Goal: Task Accomplishment & Management: Manage account settings

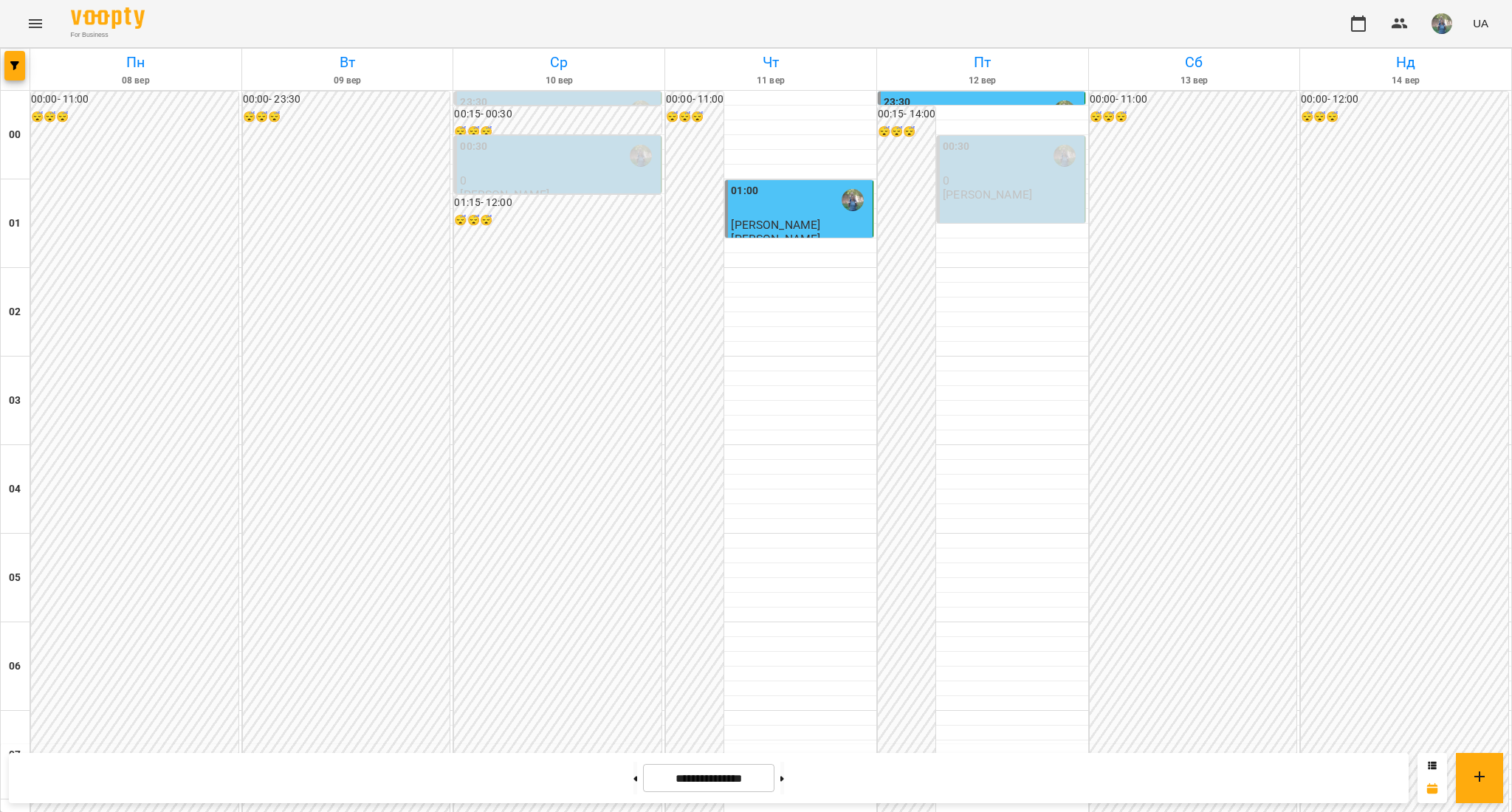
scroll to position [1471, 0]
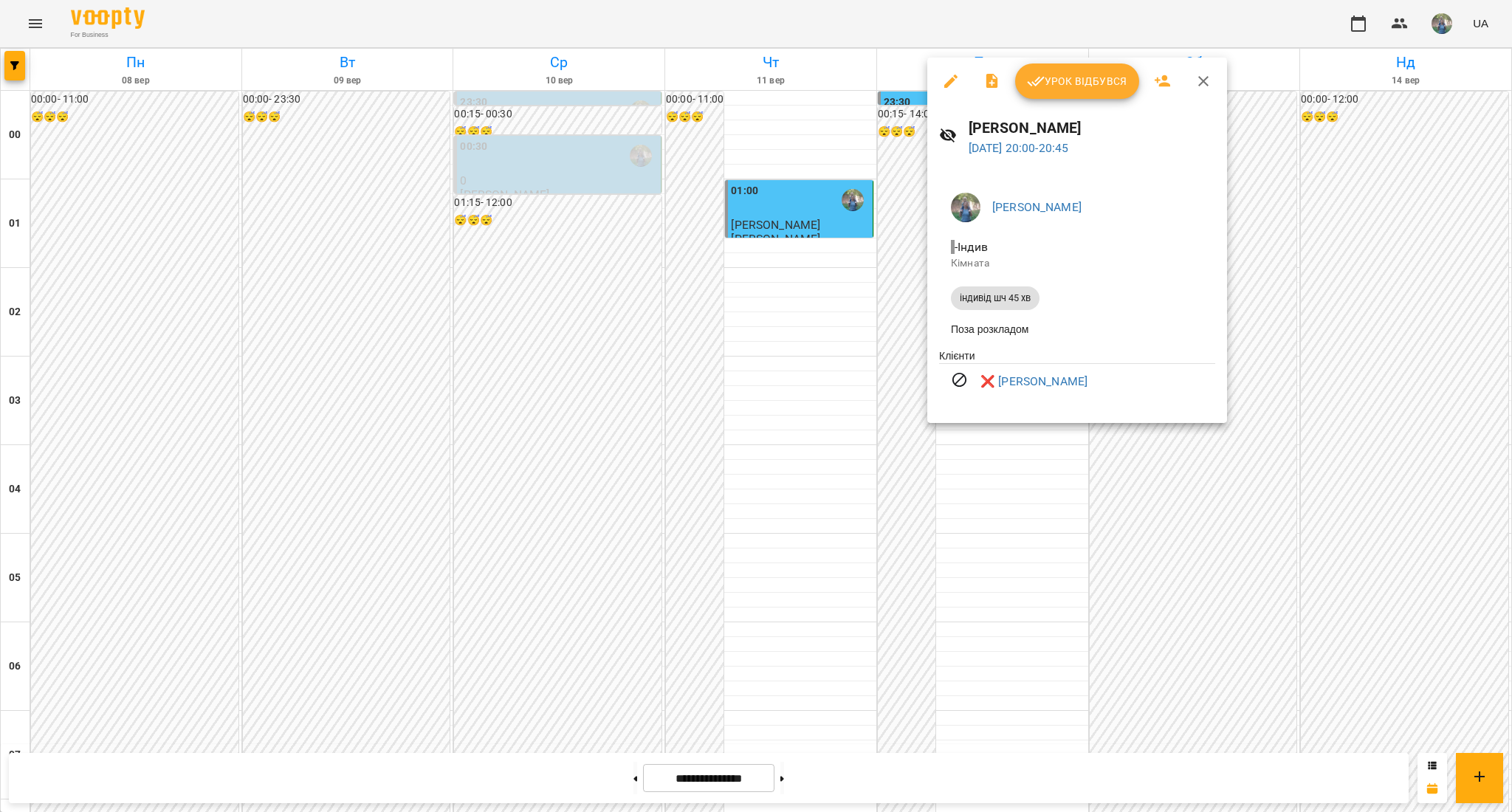
click at [972, 516] on div at bounding box center [756, 406] width 1512 height 812
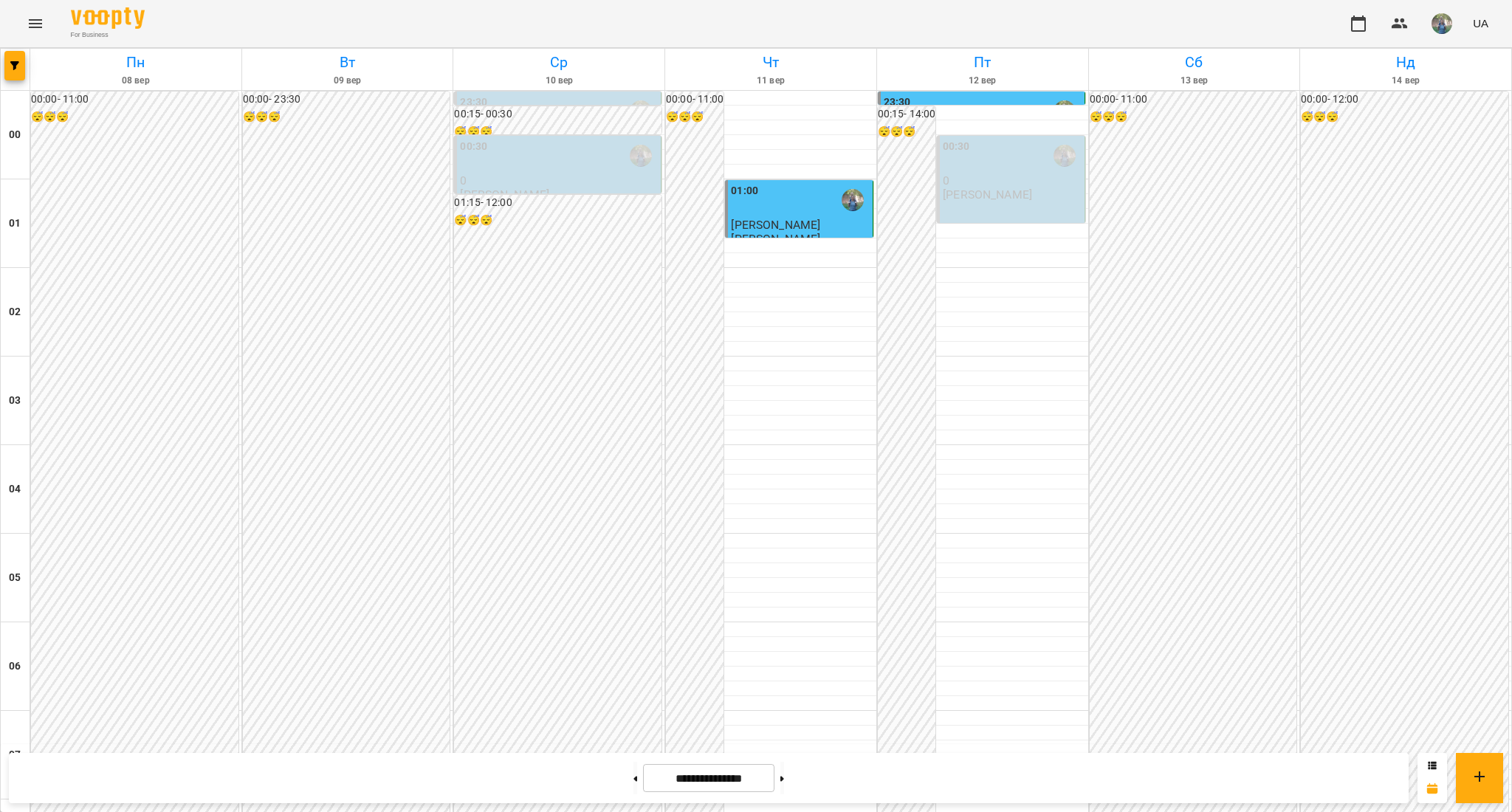
scroll to position [1373, 0]
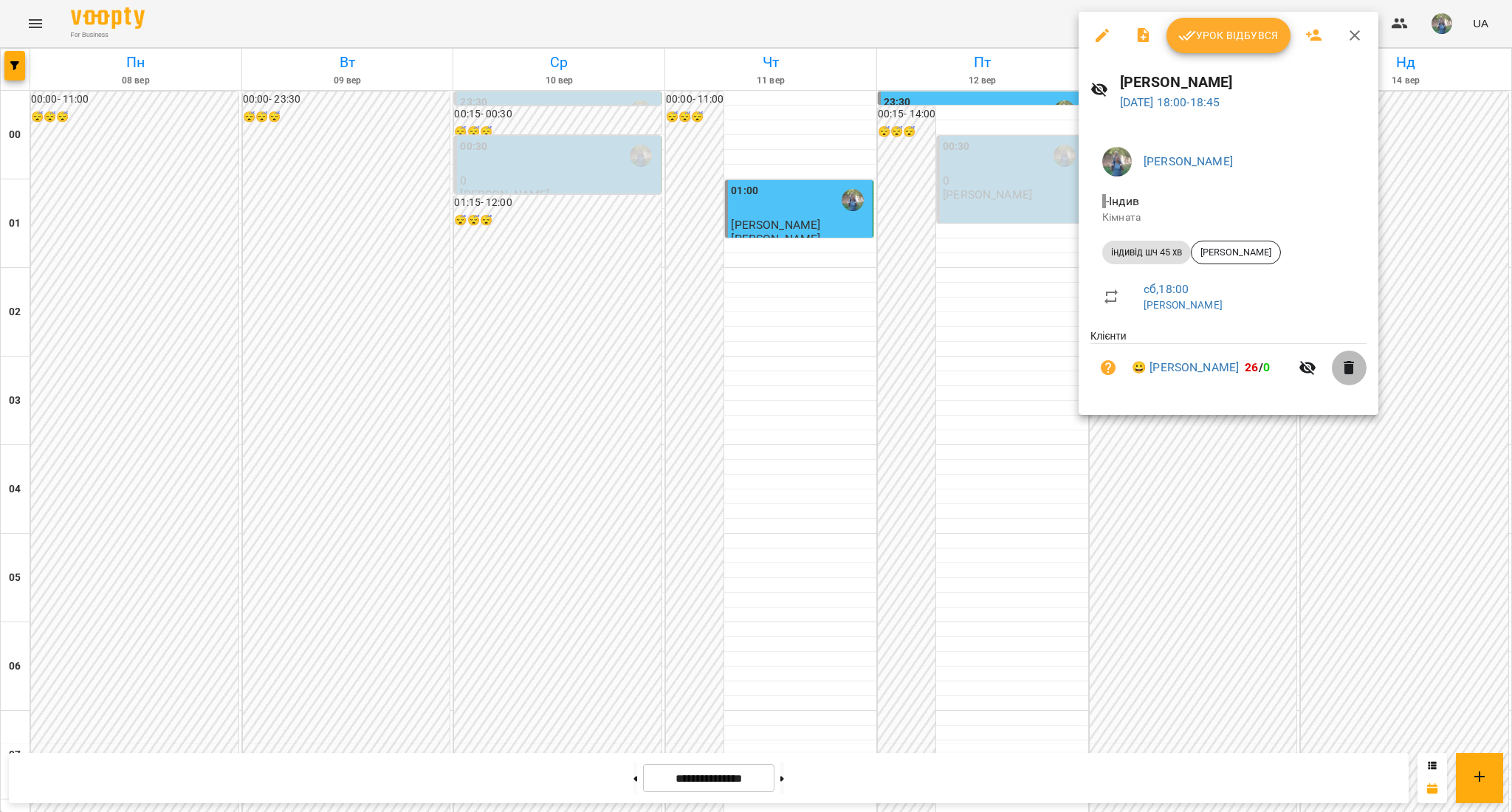
click at [1352, 369] on icon "button" at bounding box center [1348, 367] width 18 height 18
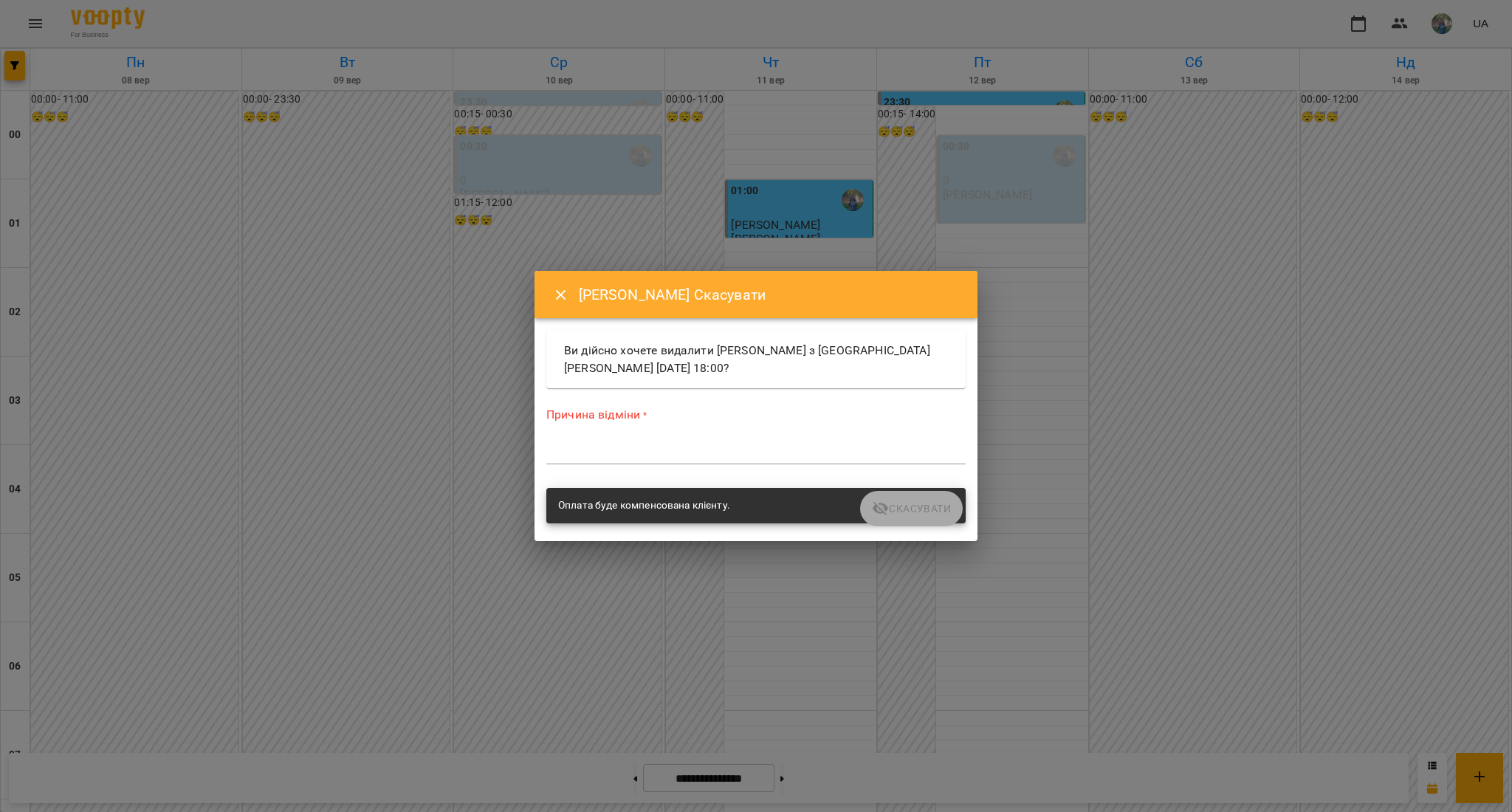
click at [600, 458] on textarea at bounding box center [756, 452] width 419 height 14
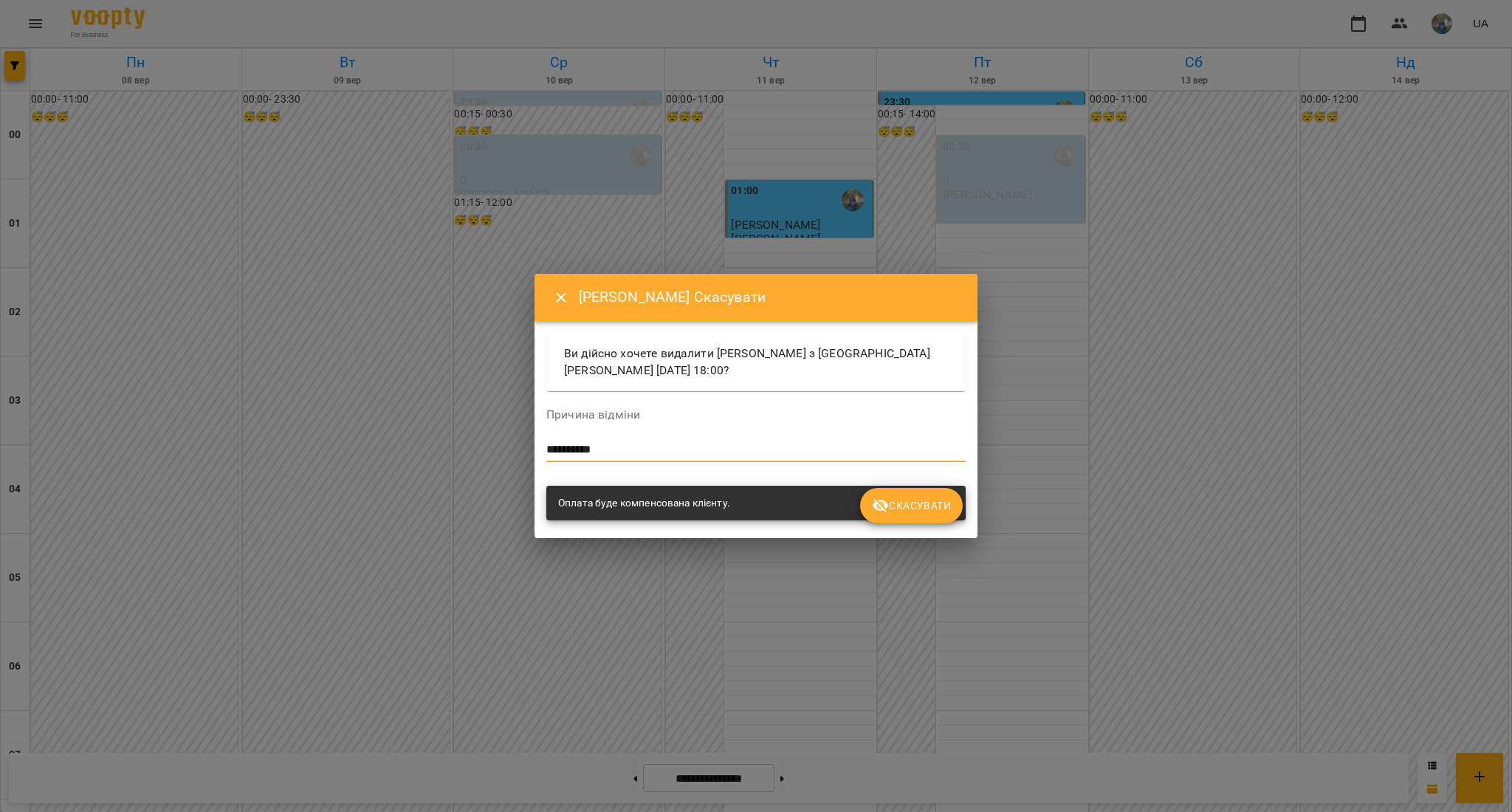
type textarea "**********"
click at [938, 491] on button "Скасувати" at bounding box center [911, 506] width 102 height 35
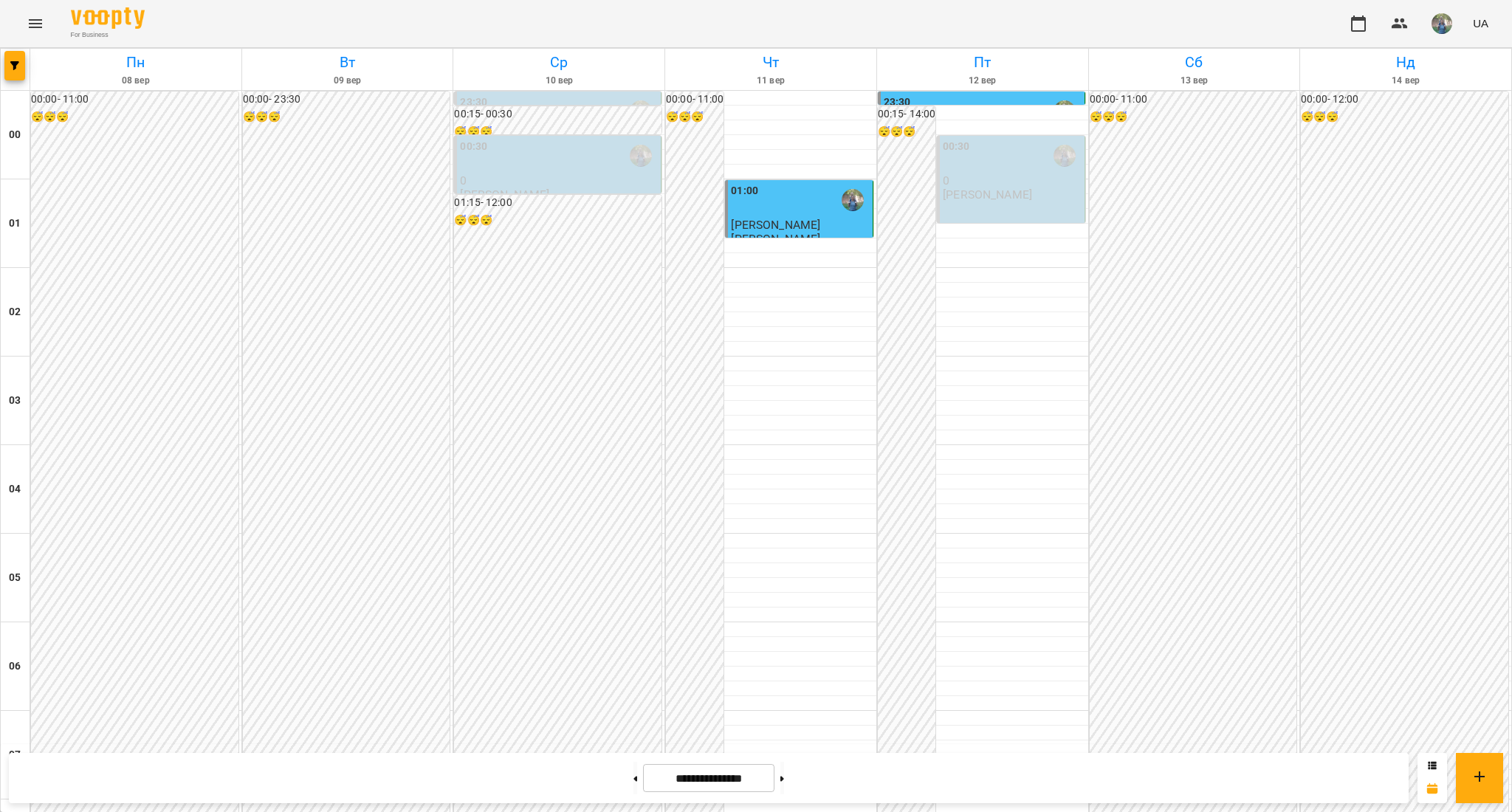
scroll to position [1471, 0]
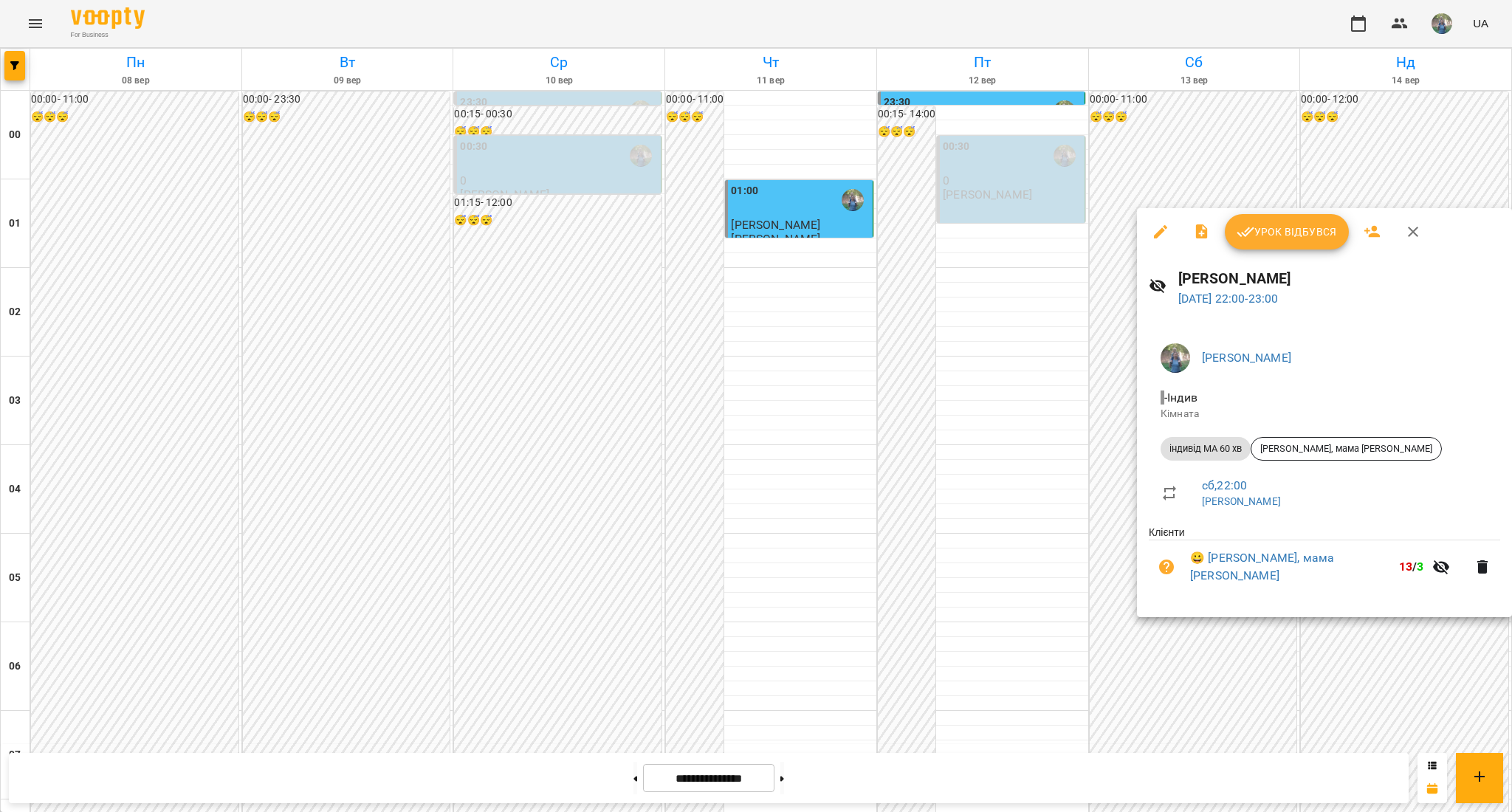
click at [950, 223] on div at bounding box center [756, 406] width 1512 height 812
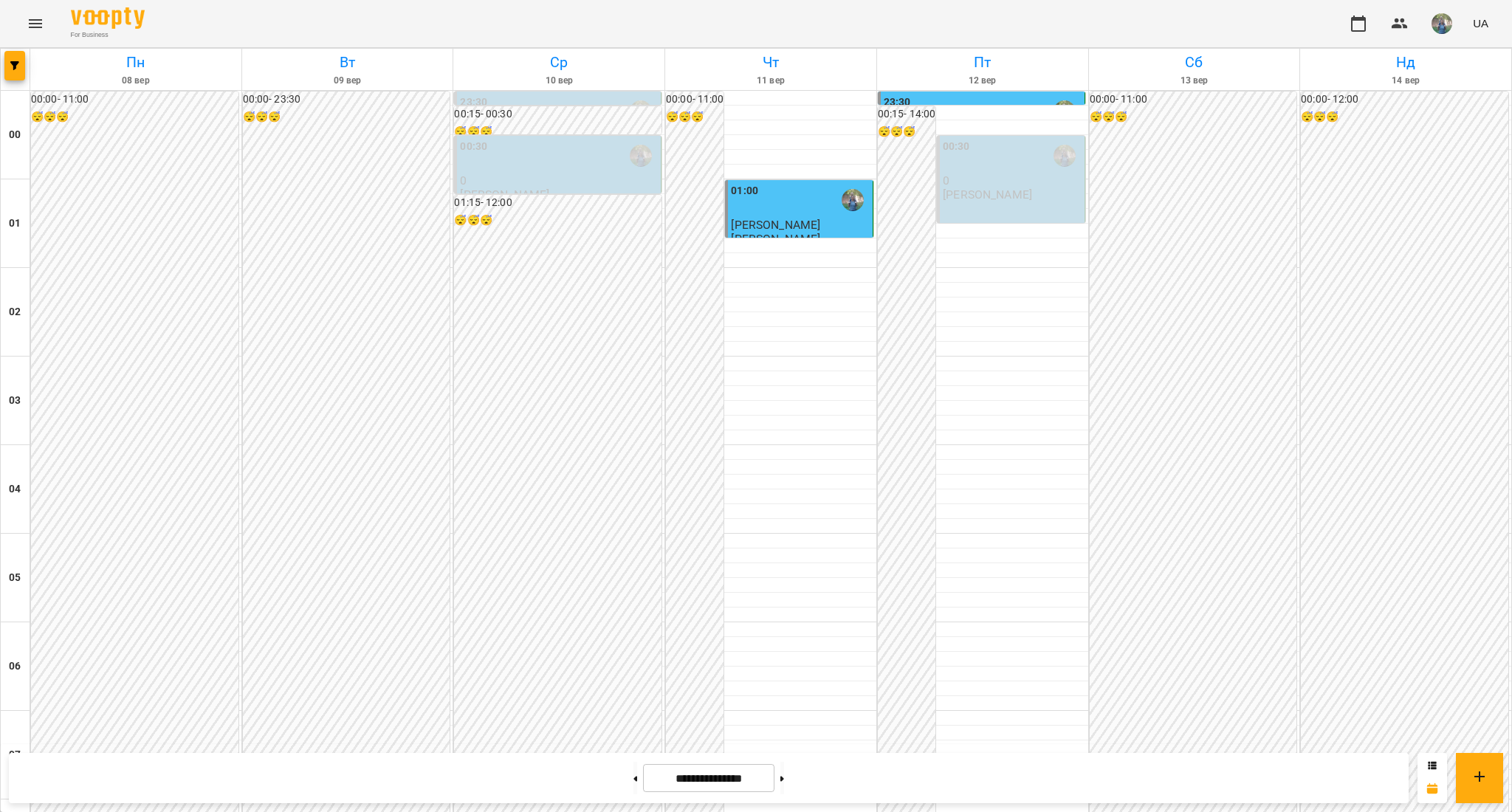
scroll to position [782, 0]
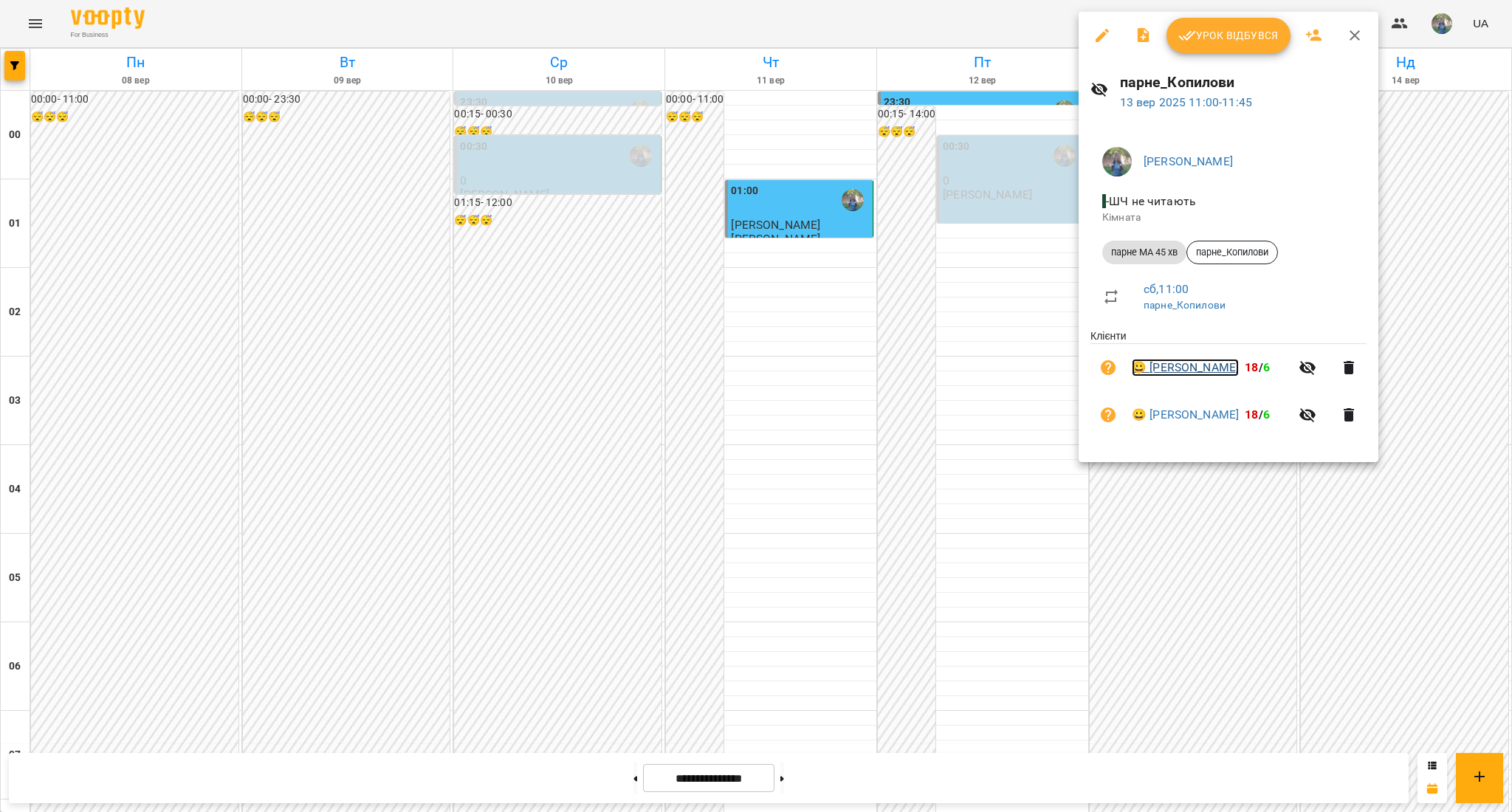
click at [1198, 371] on link "😀 [PERSON_NAME]" at bounding box center [1185, 367] width 107 height 18
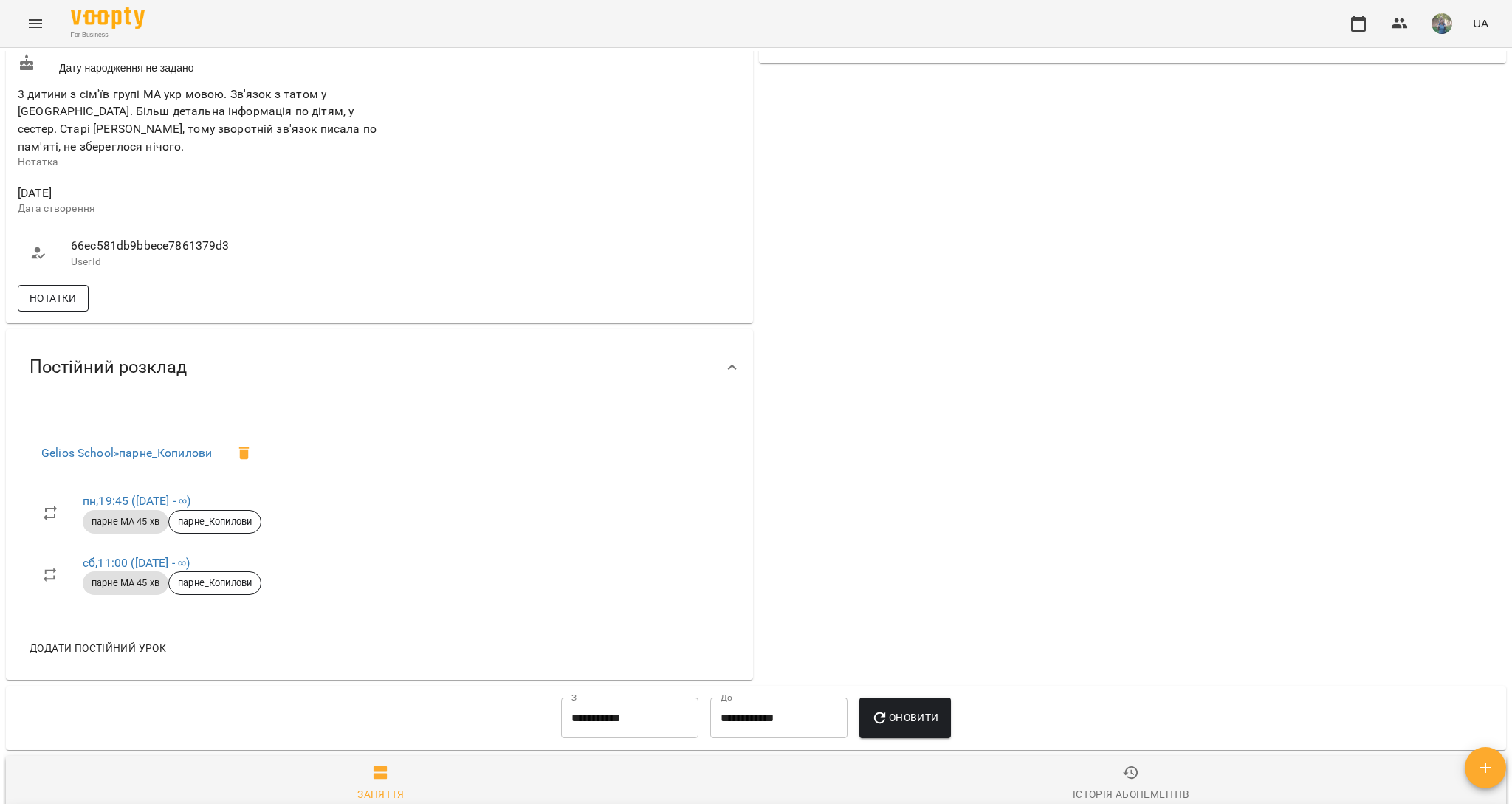
scroll to position [491, 0]
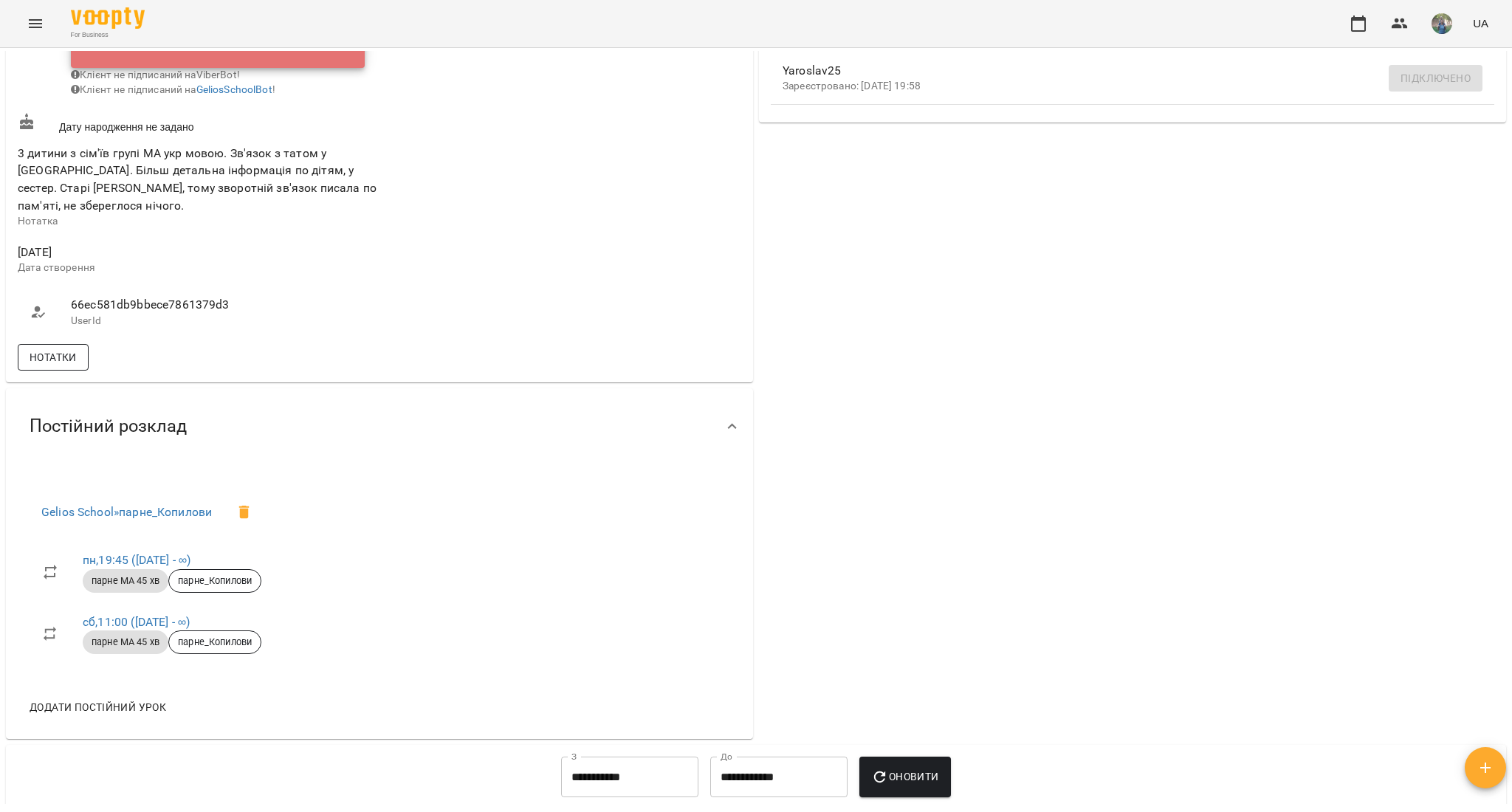
click at [59, 357] on span "Нотатки" at bounding box center [53, 357] width 47 height 18
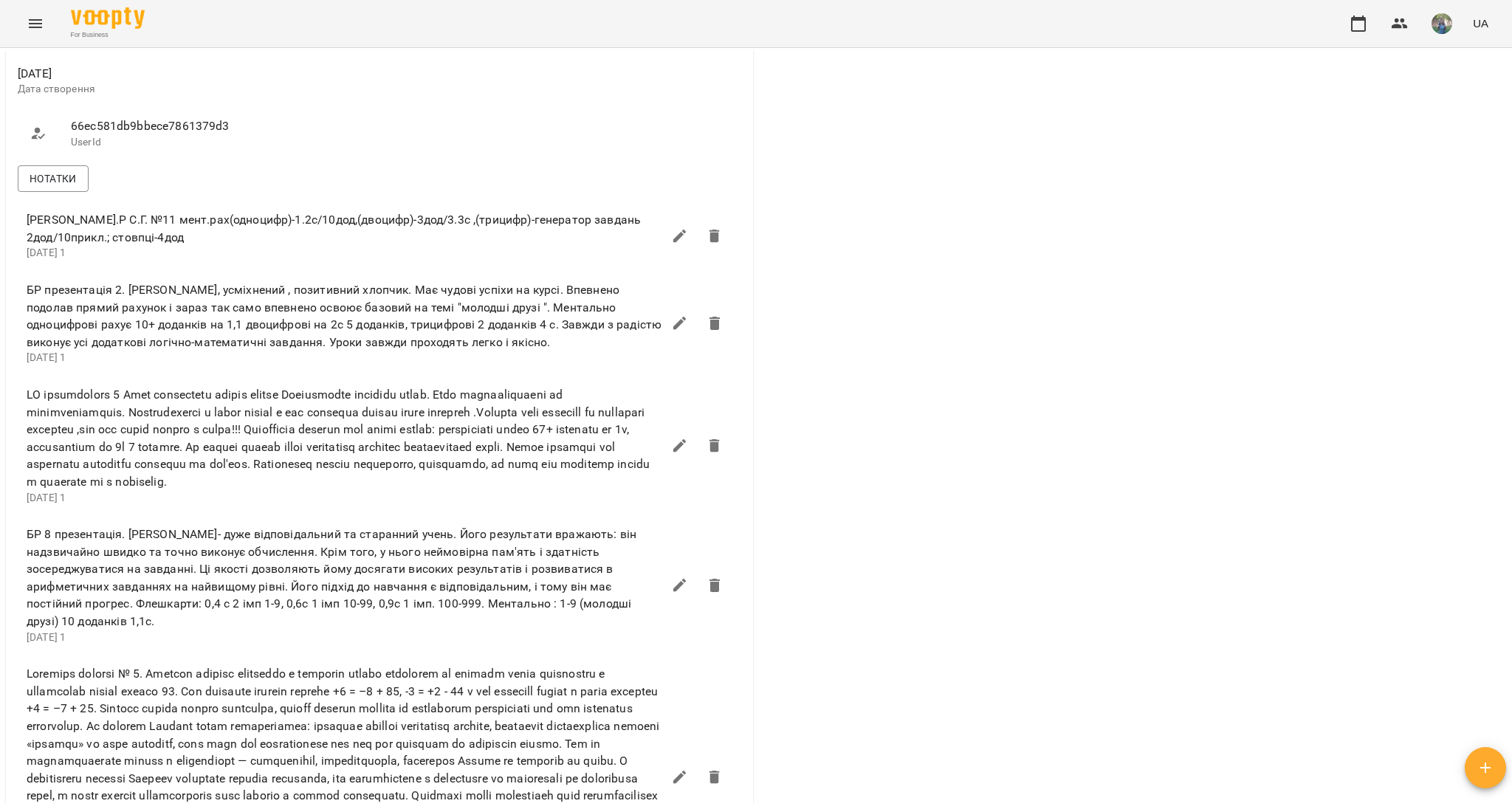
scroll to position [591, 0]
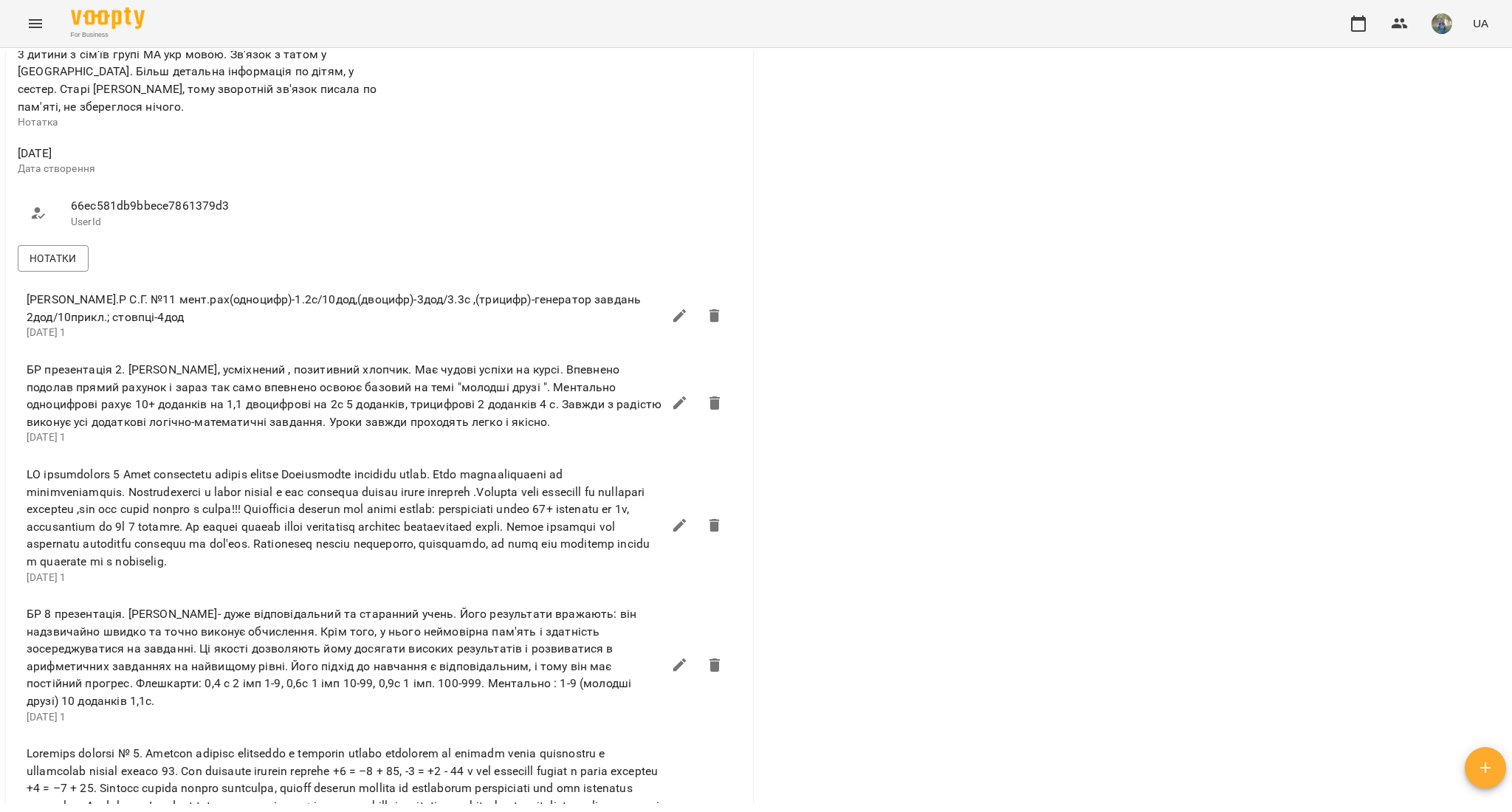
click at [42, 19] on icon "Menu" at bounding box center [35, 23] width 18 height 18
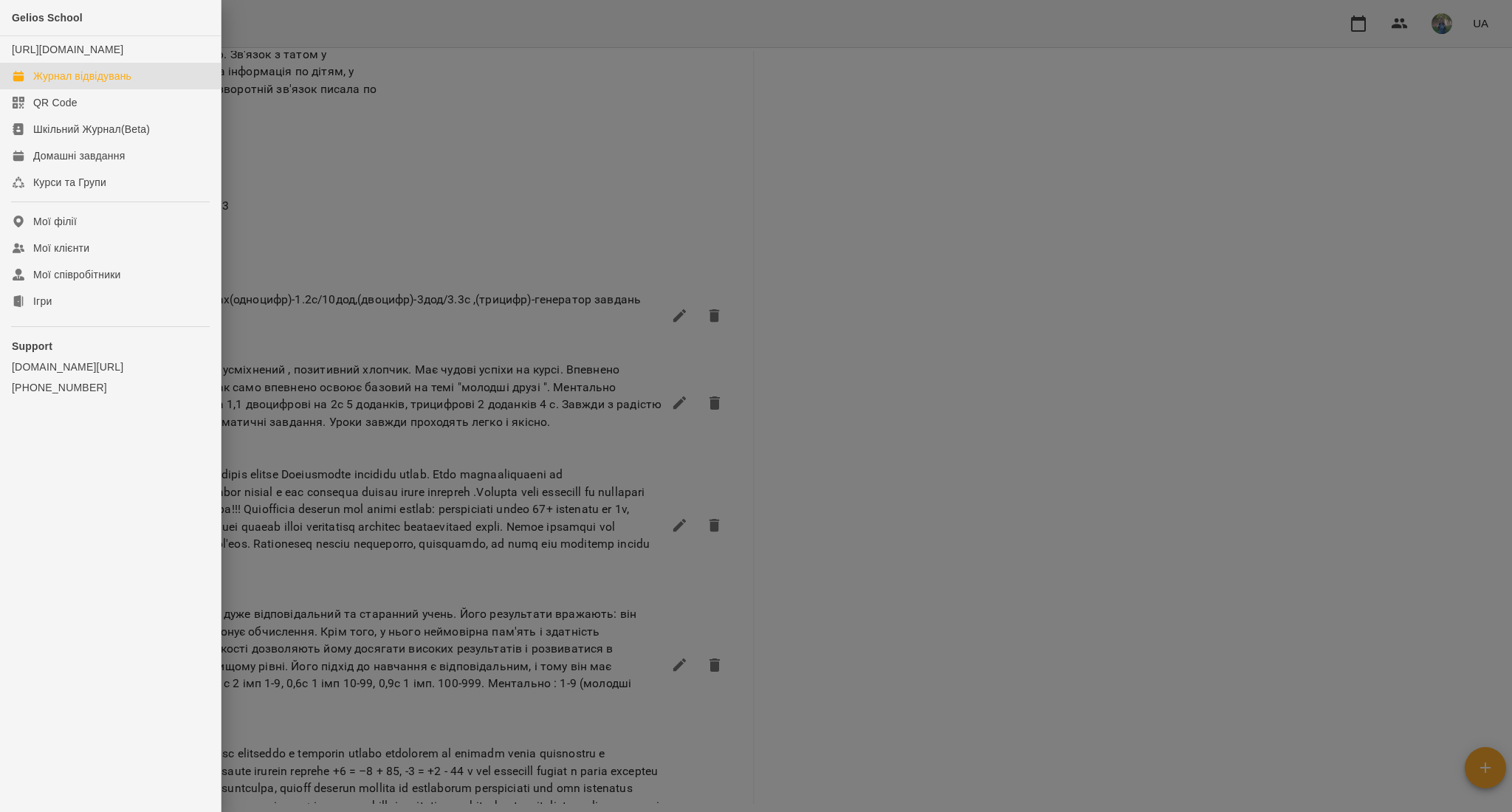
click at [57, 84] on div "Журнал відвідувань" at bounding box center [82, 75] width 98 height 15
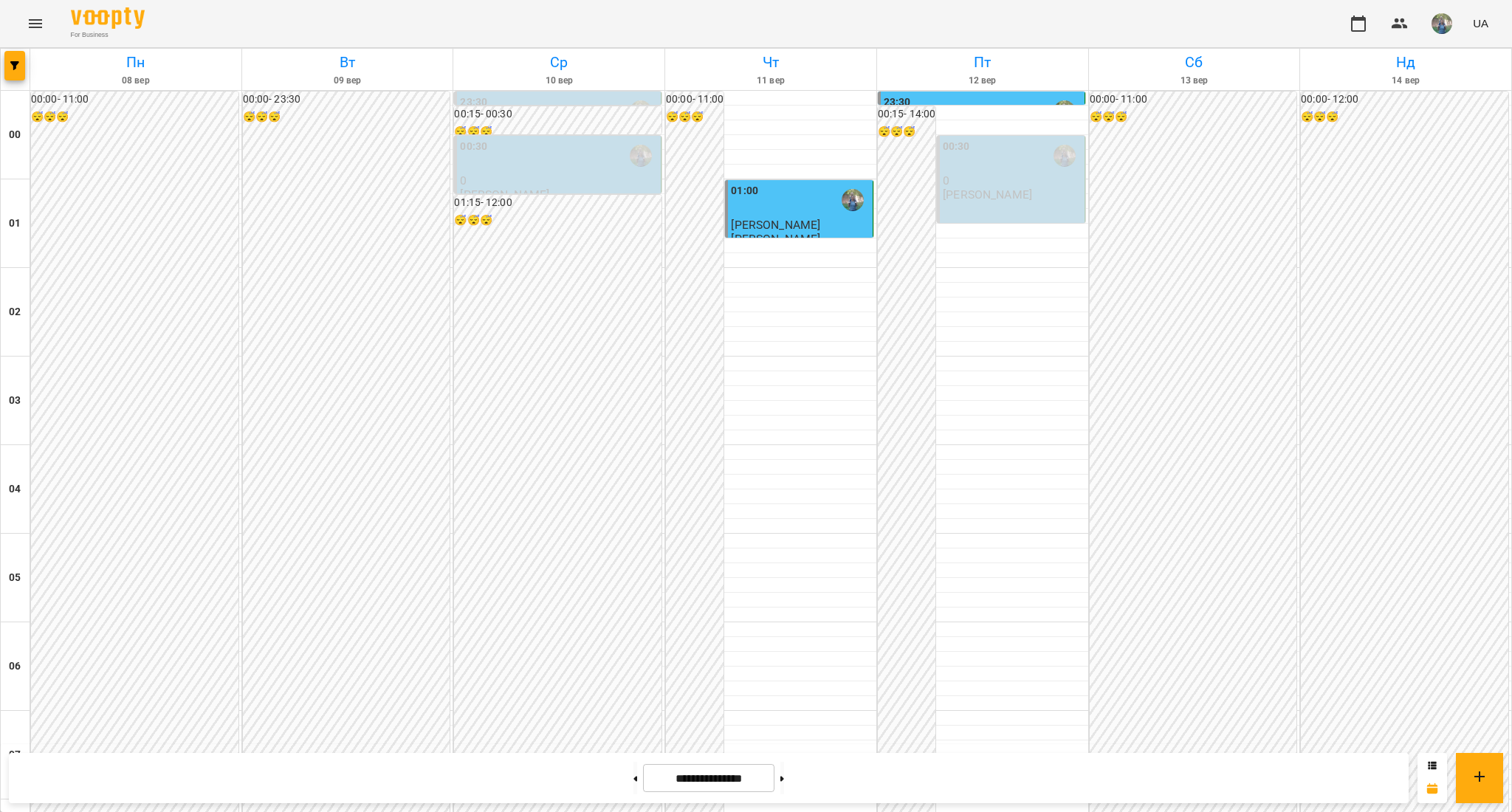
scroll to position [886, 0]
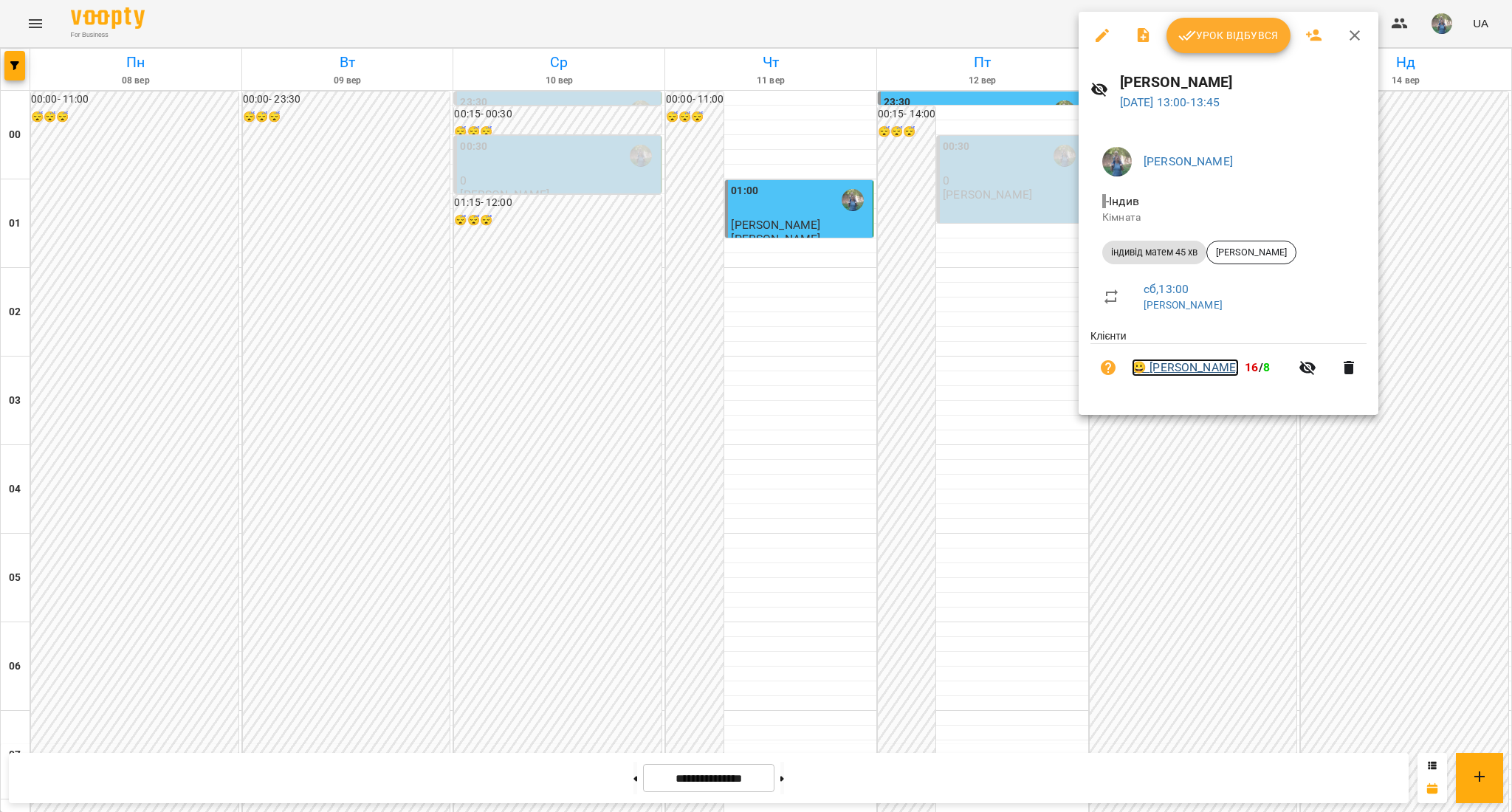
click at [1203, 369] on link "😀 Артем Бойко" at bounding box center [1185, 367] width 107 height 18
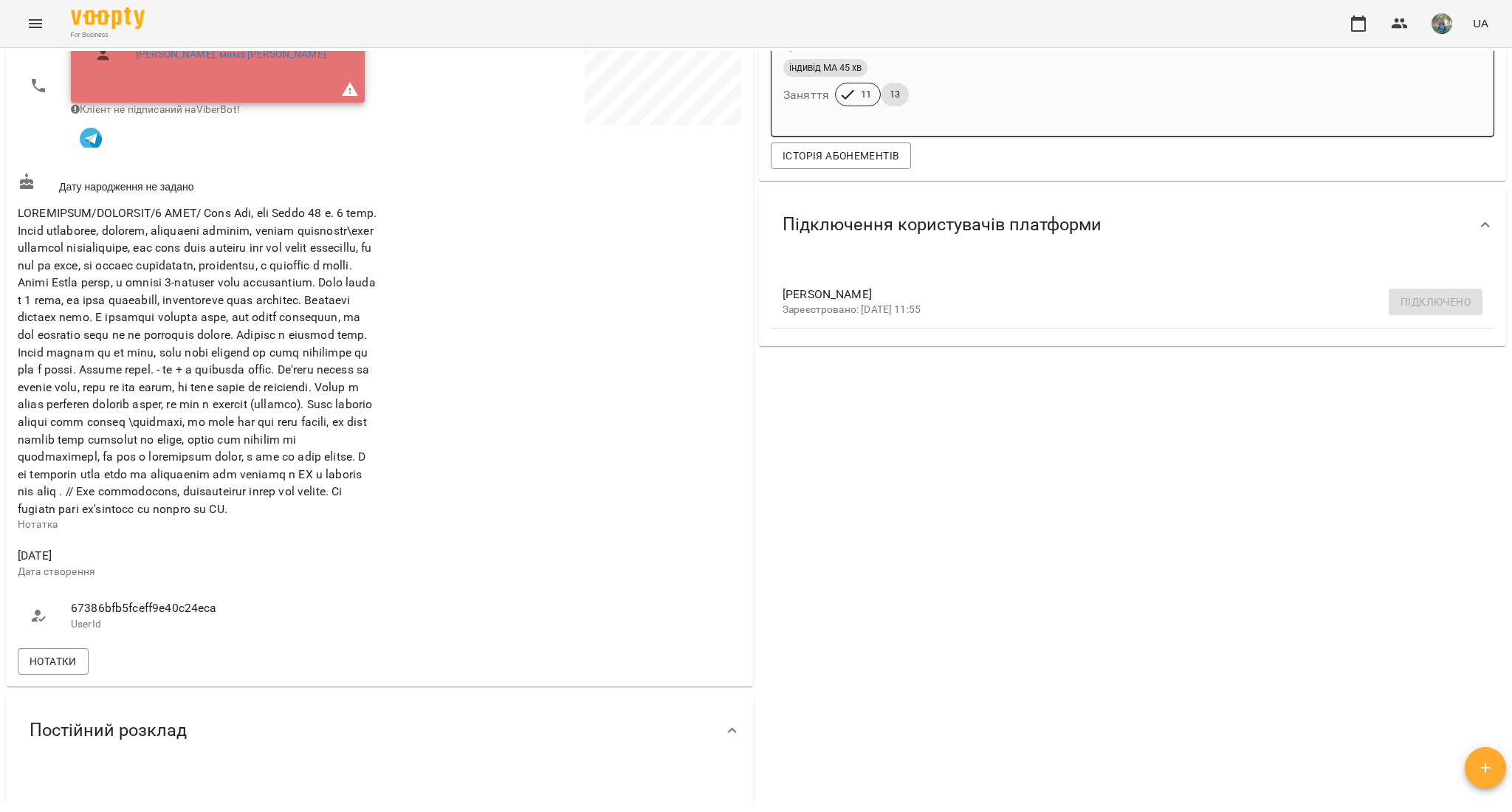
scroll to position [491, 0]
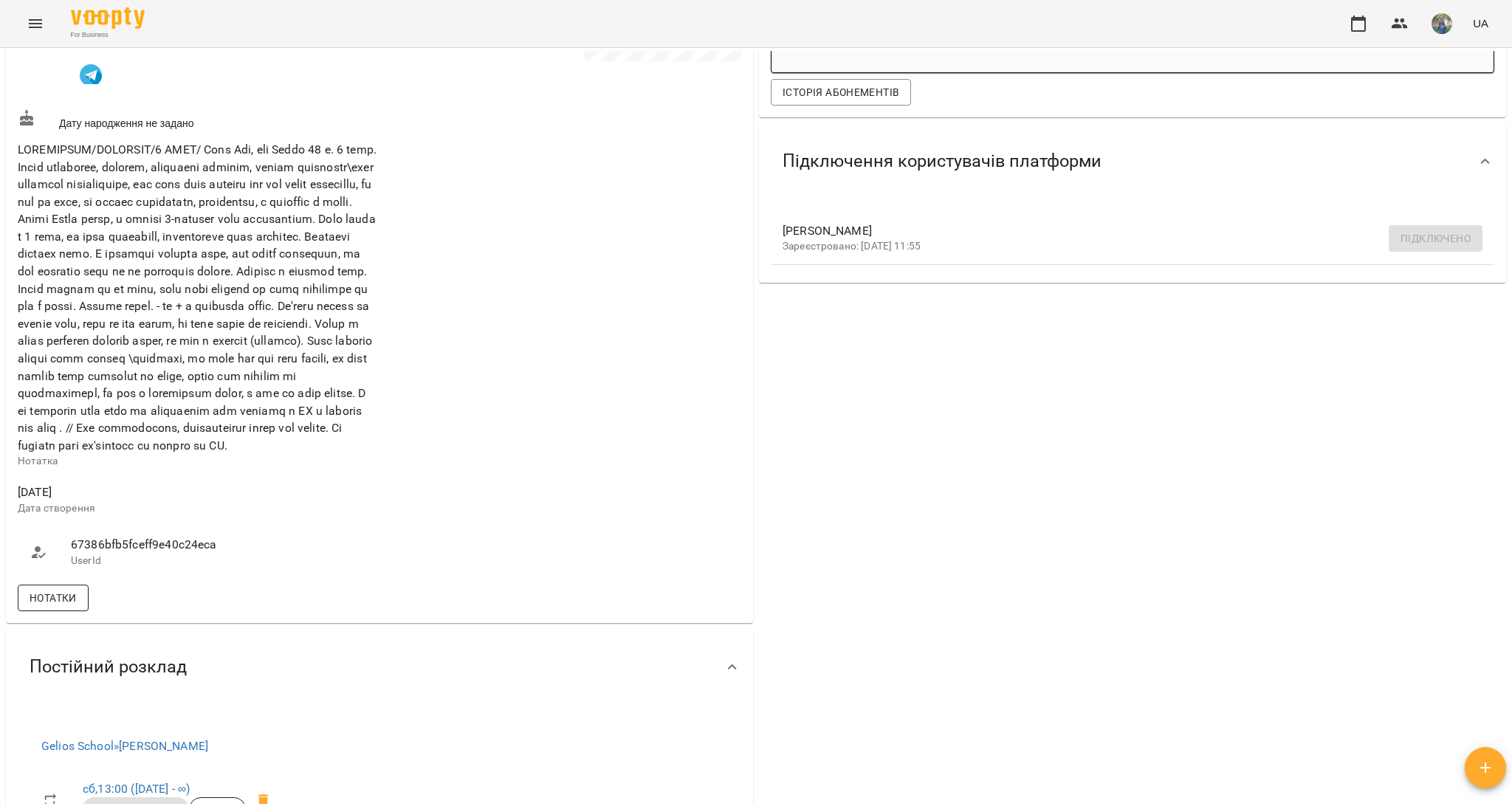
click at [67, 606] on span "Нотатки" at bounding box center [53, 598] width 47 height 18
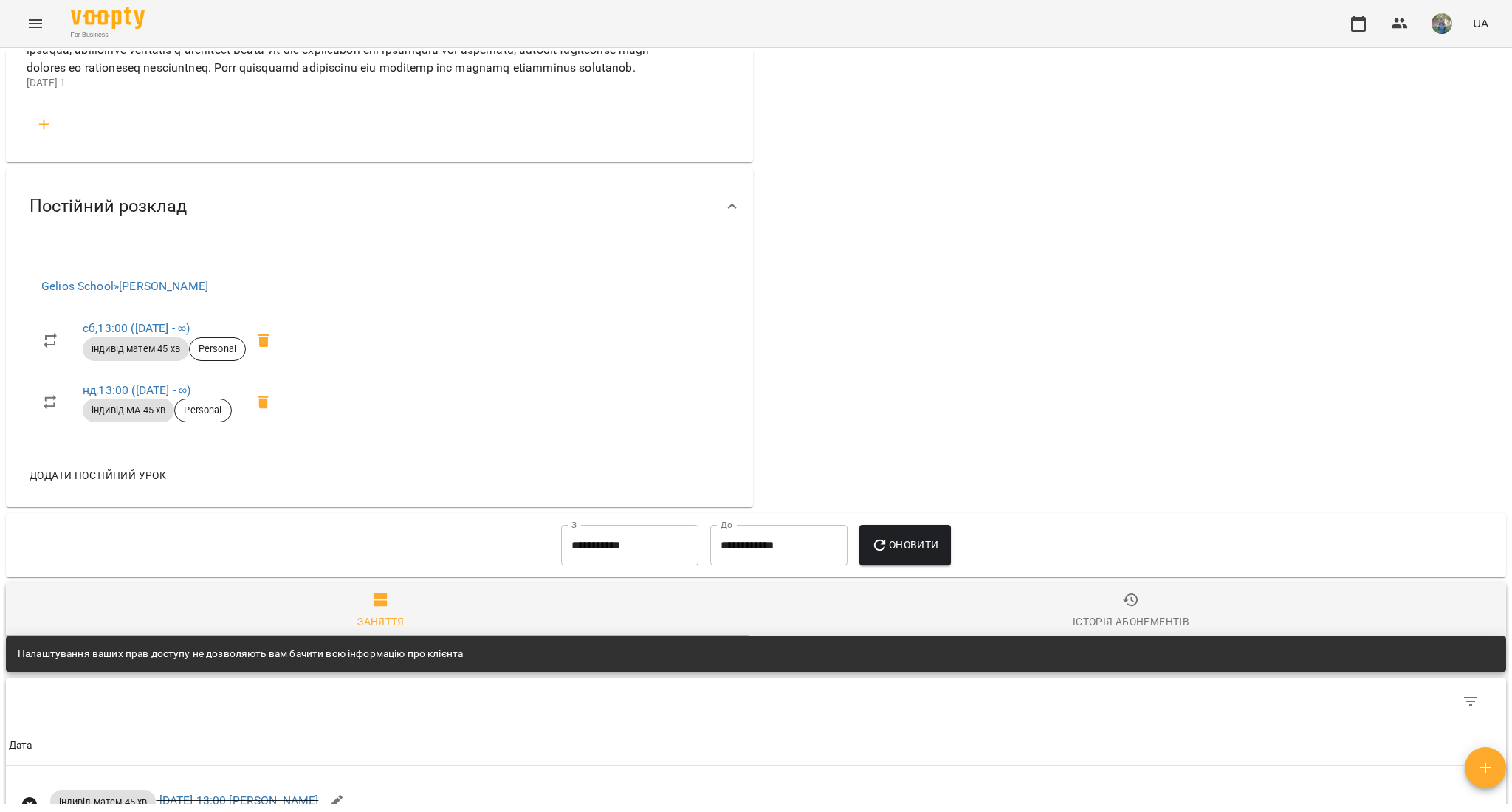
scroll to position [2756, 0]
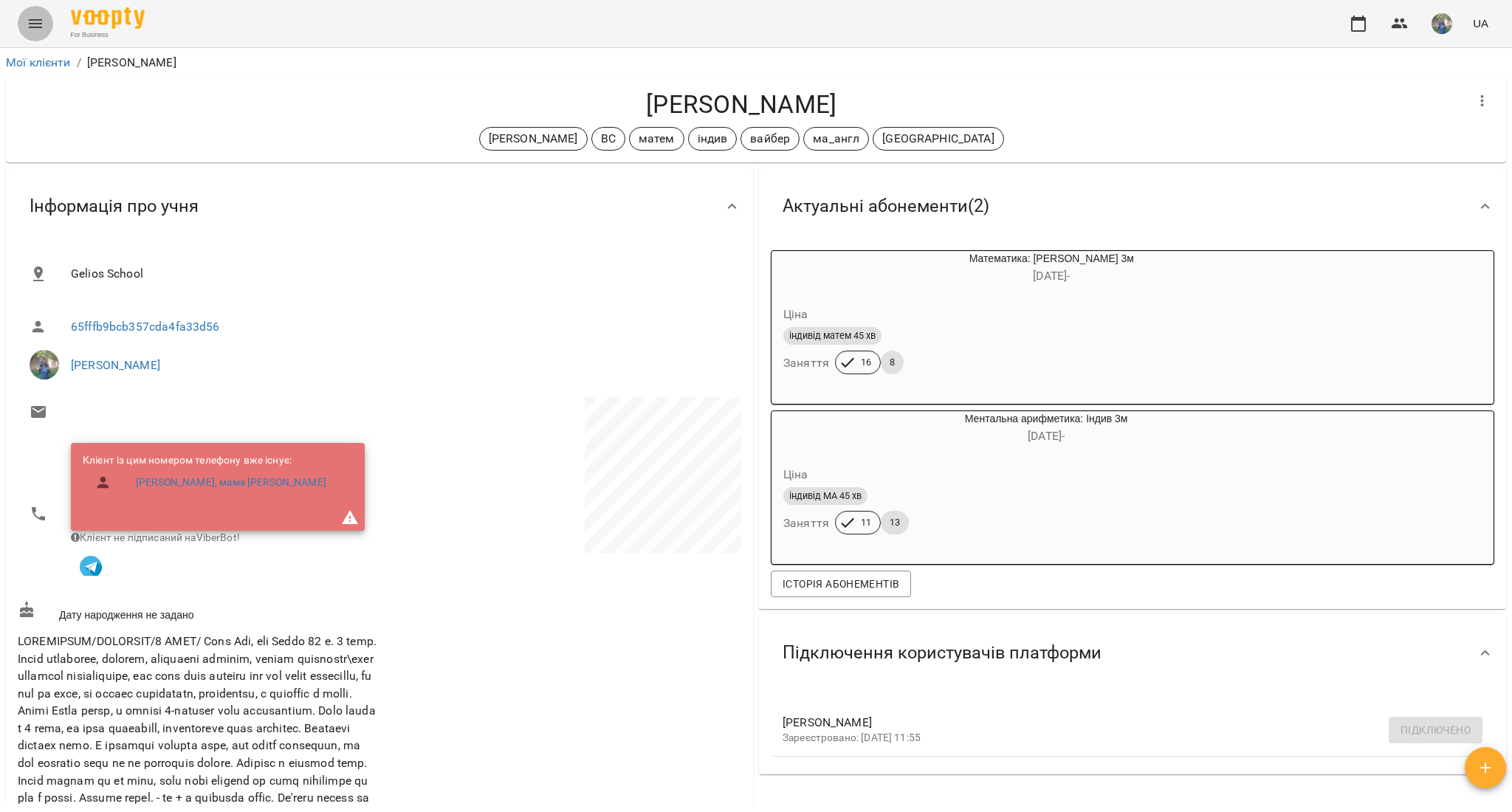
click at [41, 18] on icon "Menu" at bounding box center [35, 23] width 18 height 18
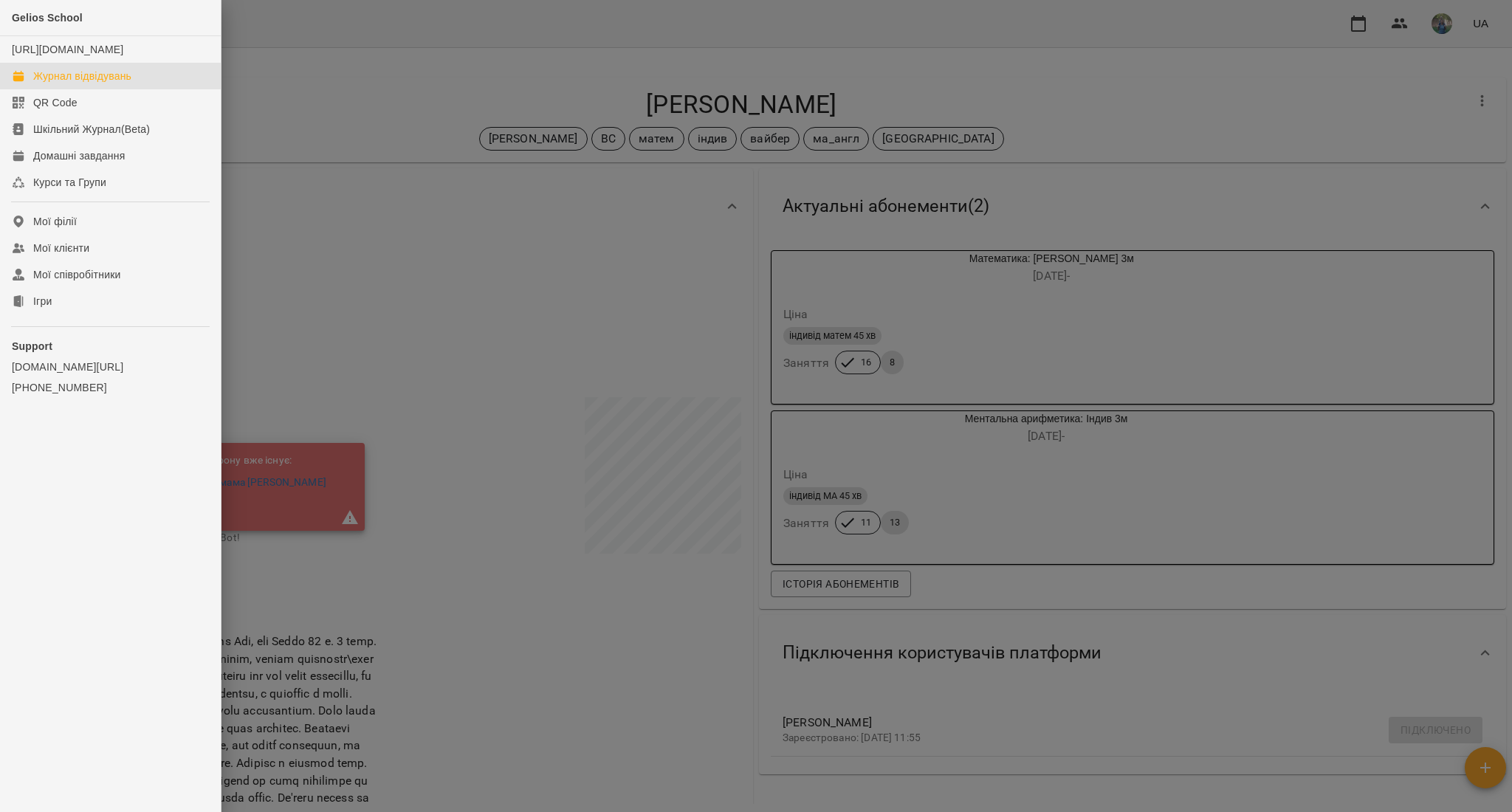
click at [128, 84] on div "Журнал відвідувань" at bounding box center [82, 75] width 98 height 15
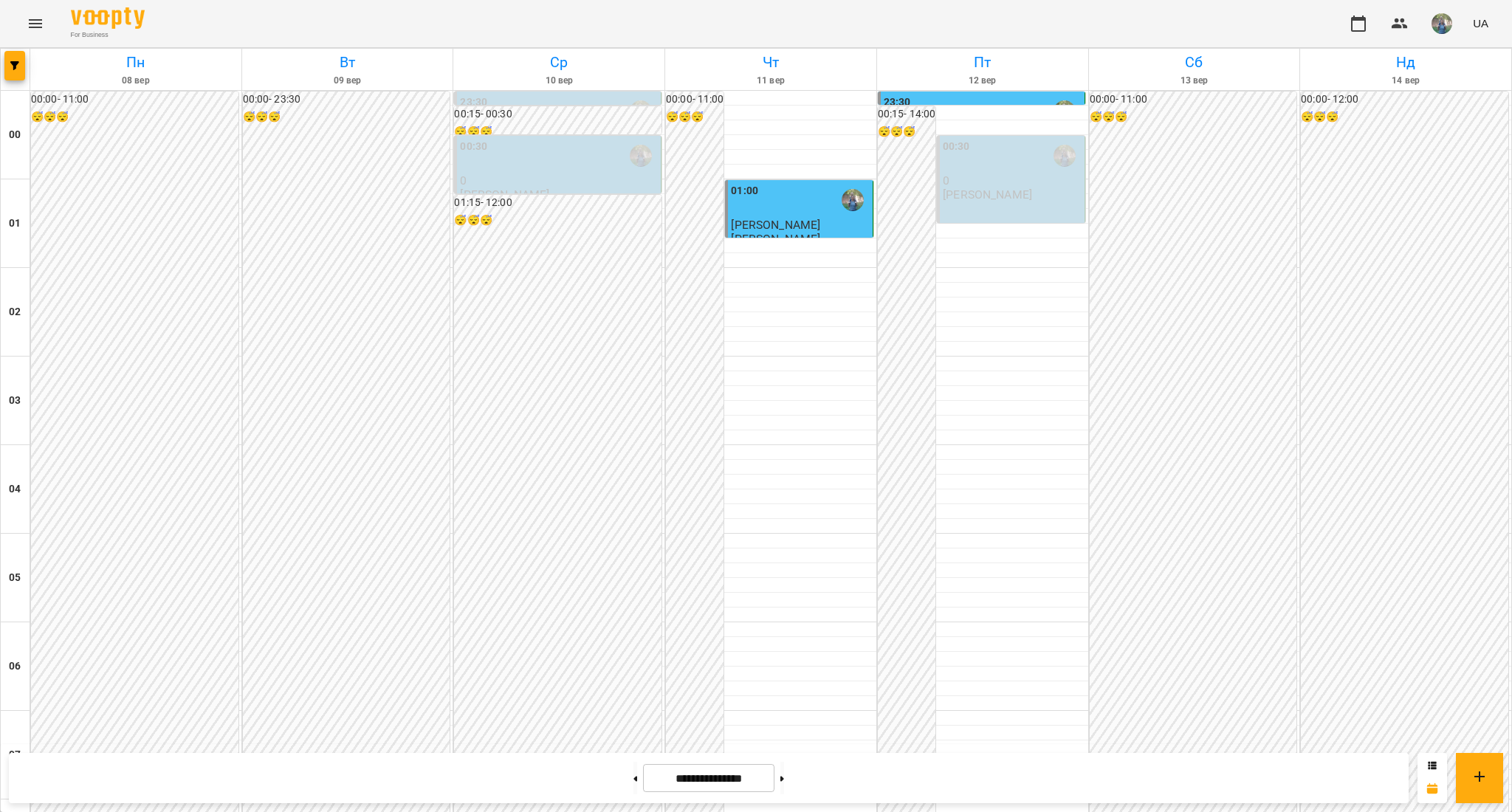
scroll to position [880, 0]
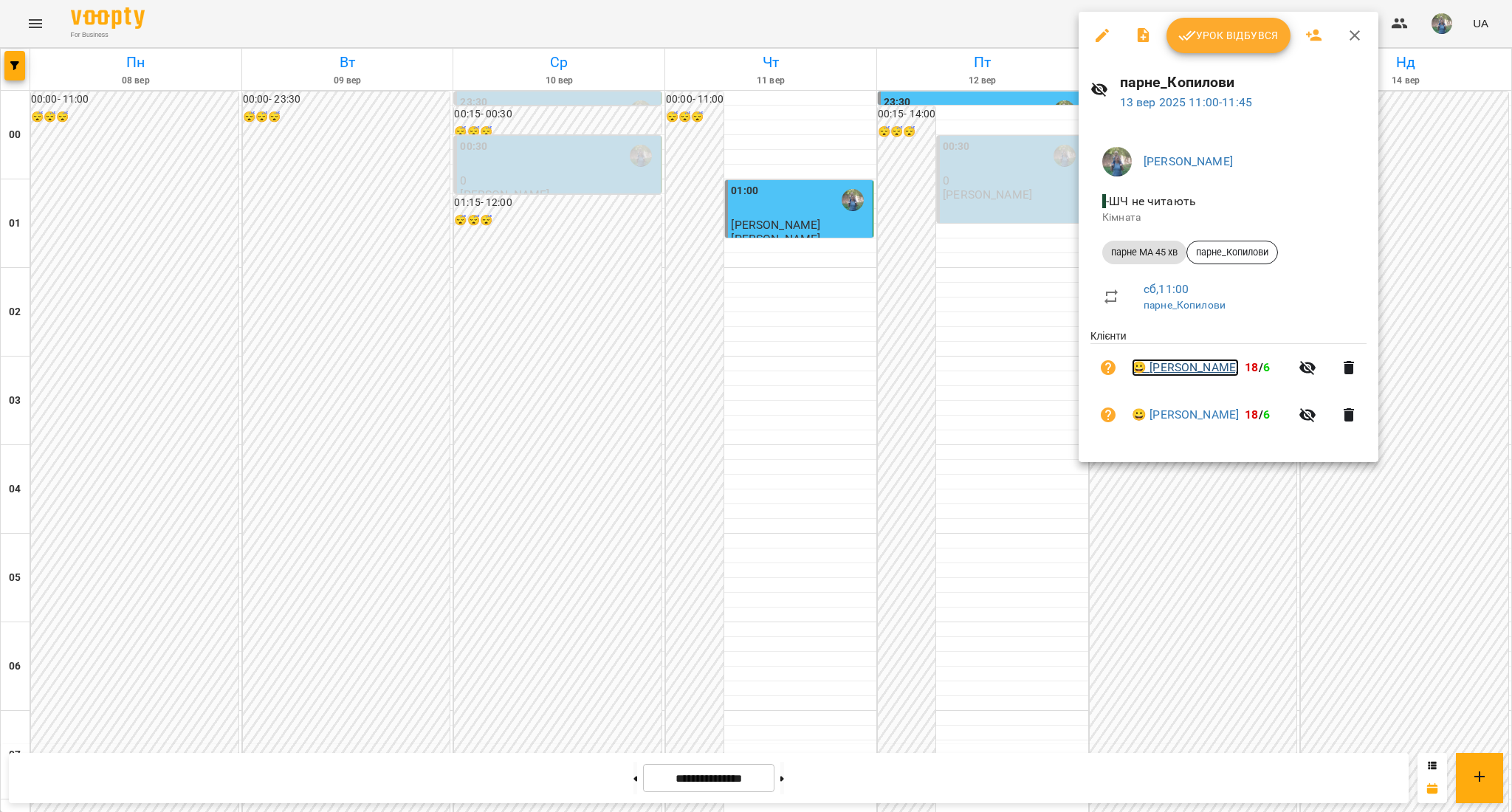
click at [1166, 372] on link "😀 [PERSON_NAME]" at bounding box center [1185, 367] width 107 height 18
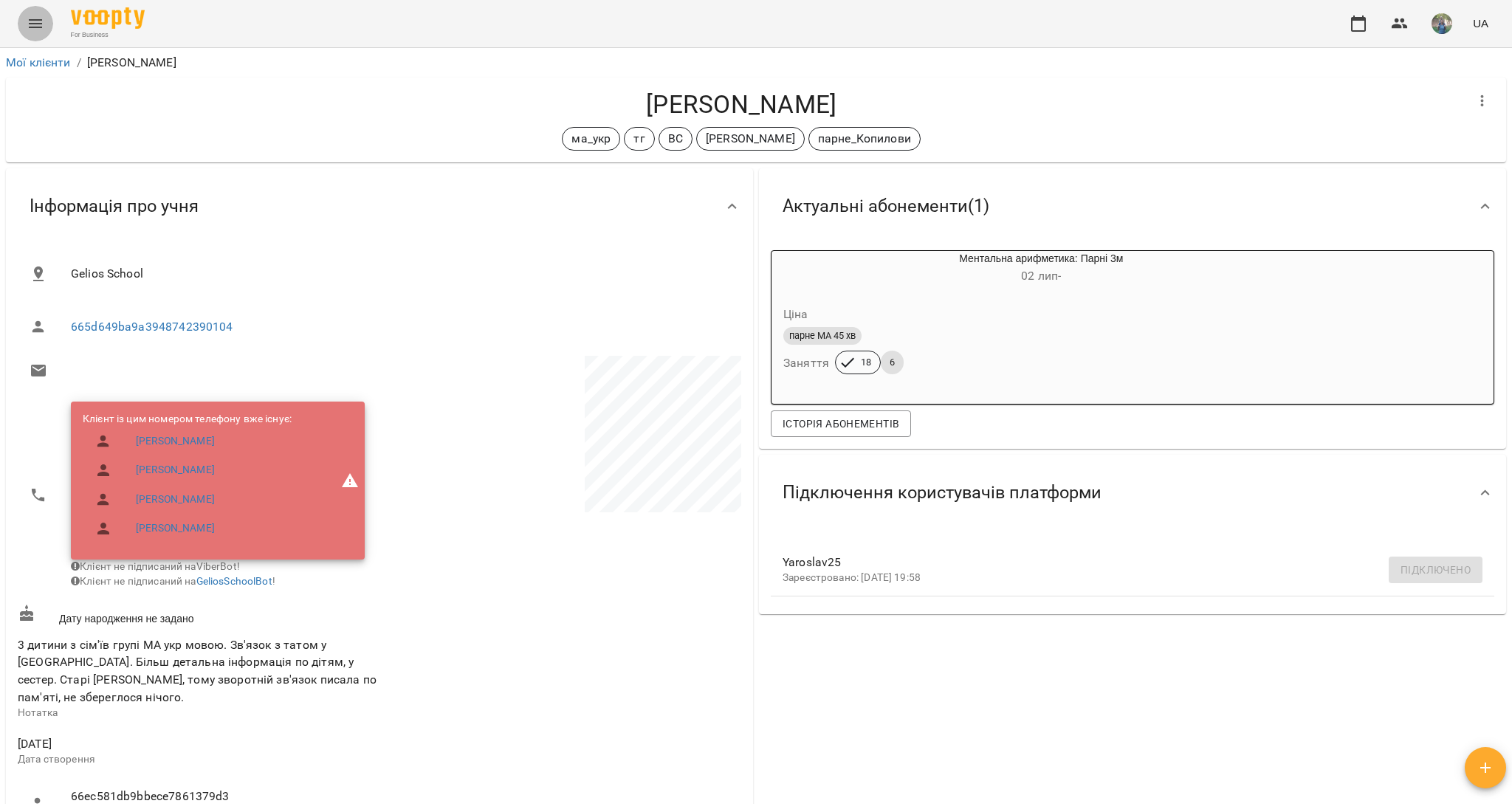
click at [32, 10] on button "Menu" at bounding box center [35, 23] width 35 height 35
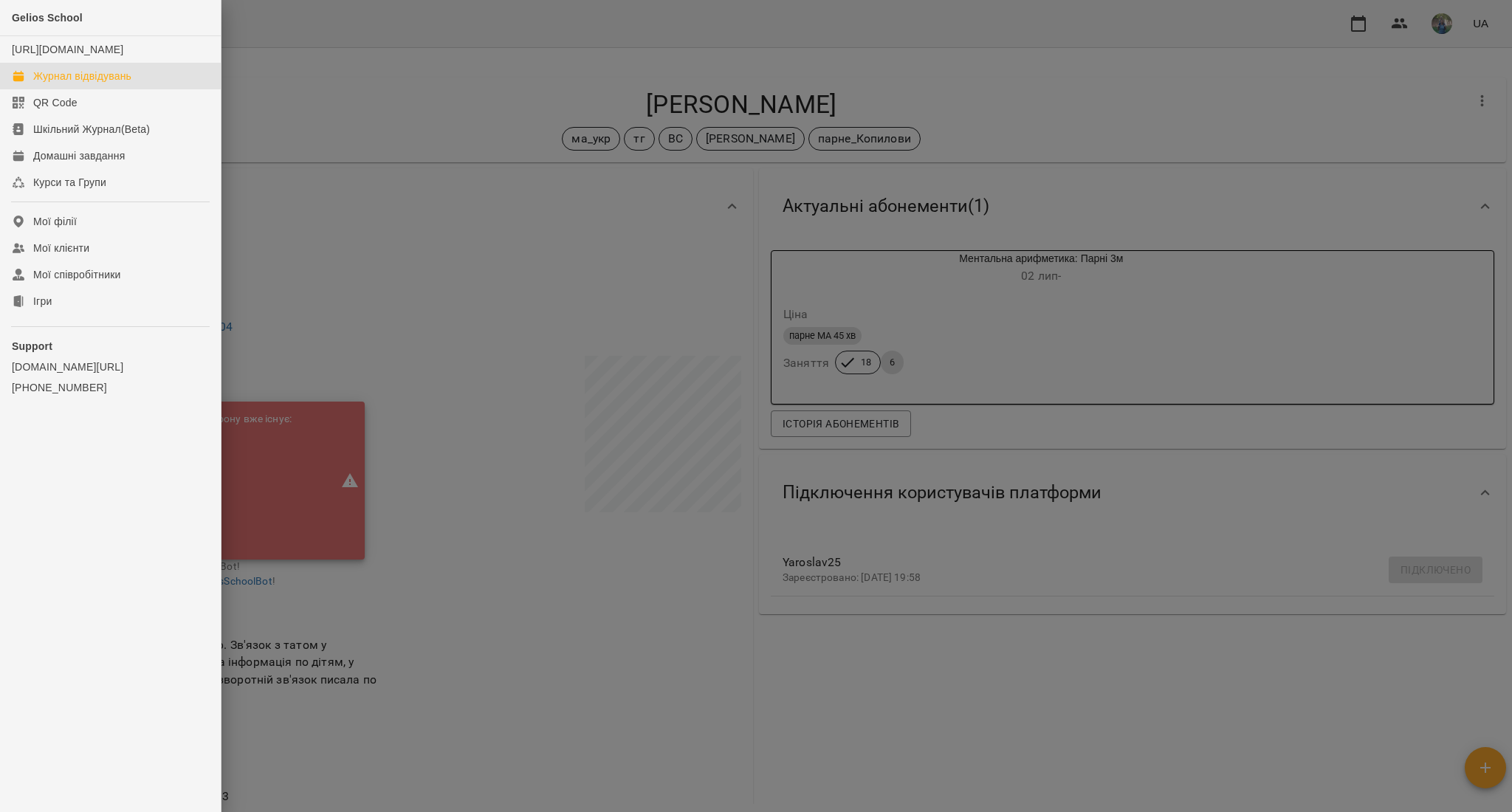
click at [66, 81] on link "Журнал відвідувань" at bounding box center [110, 75] width 220 height 26
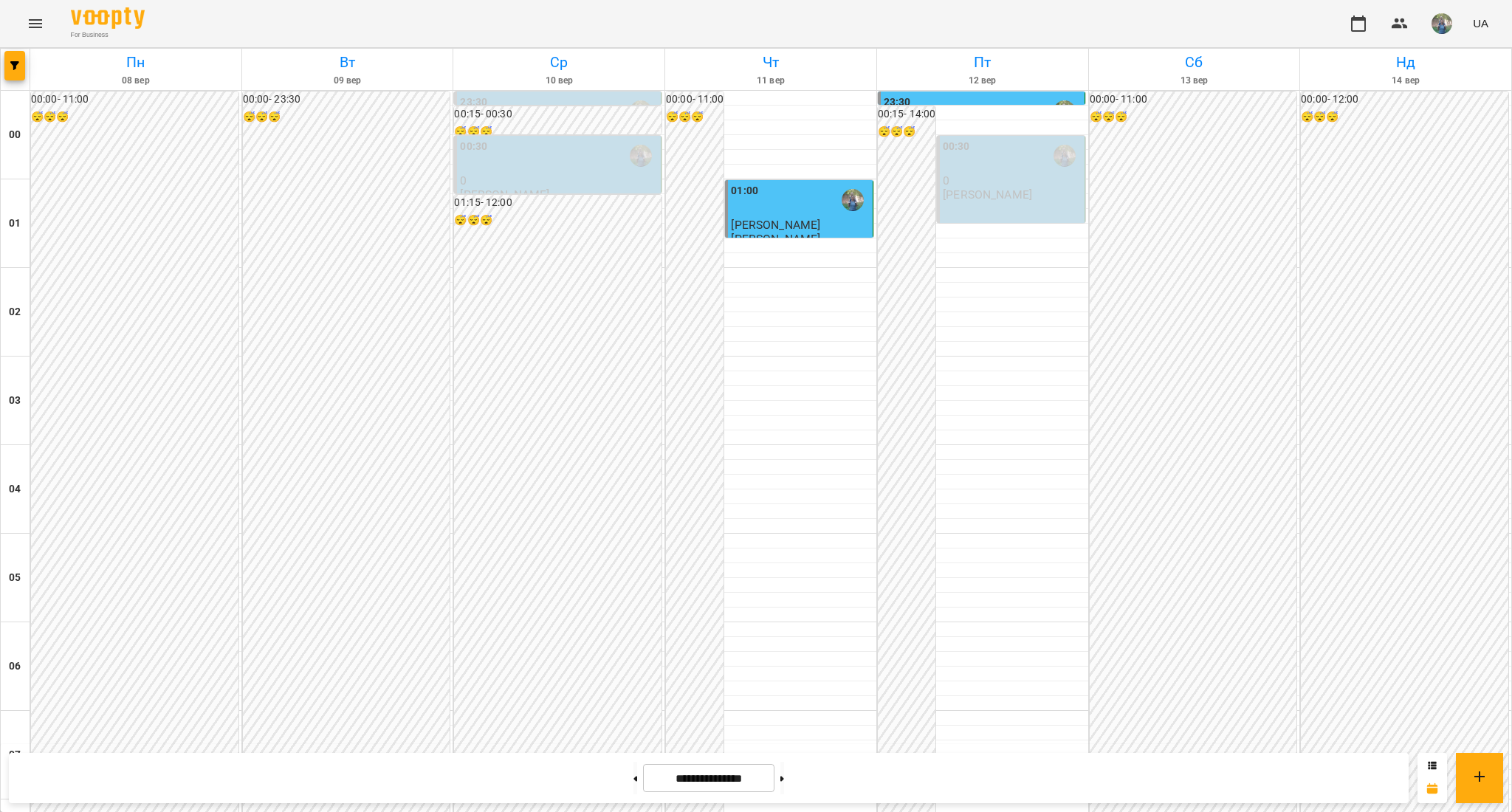
scroll to position [787, 0]
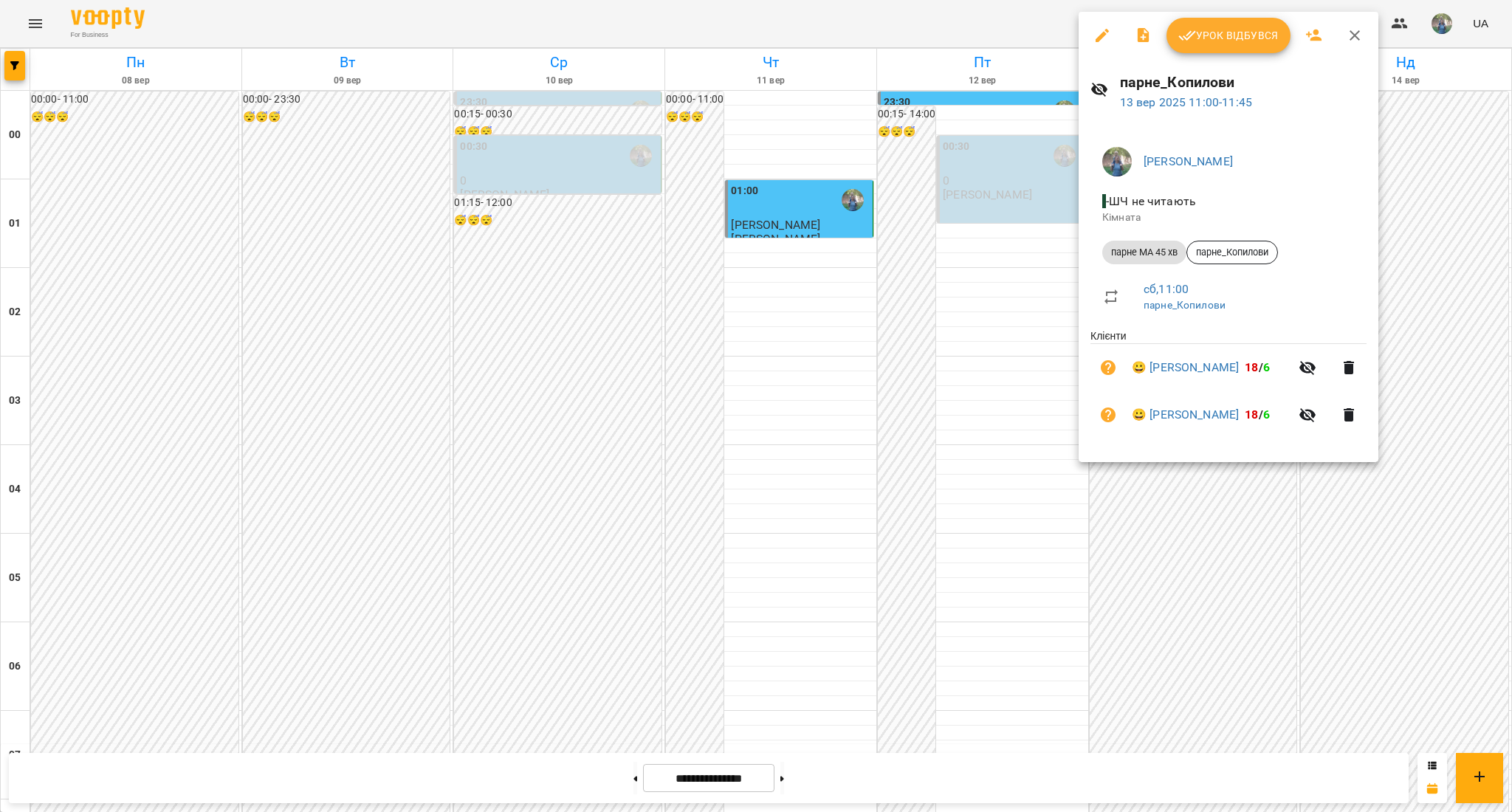
drag, startPoint x: 1184, startPoint y: 360, endPoint x: 1250, endPoint y: 360, distance: 66.0
click at [1250, 360] on li "😀 [PERSON_NAME] 18 / 6" at bounding box center [1228, 367] width 276 height 47
copy link "[PERSON_NAME]"
drag, startPoint x: 1150, startPoint y: 407, endPoint x: 1260, endPoint y: 418, distance: 110.5
click at [1260, 418] on li "😀 [PERSON_NAME] 18 / 6" at bounding box center [1228, 414] width 276 height 47
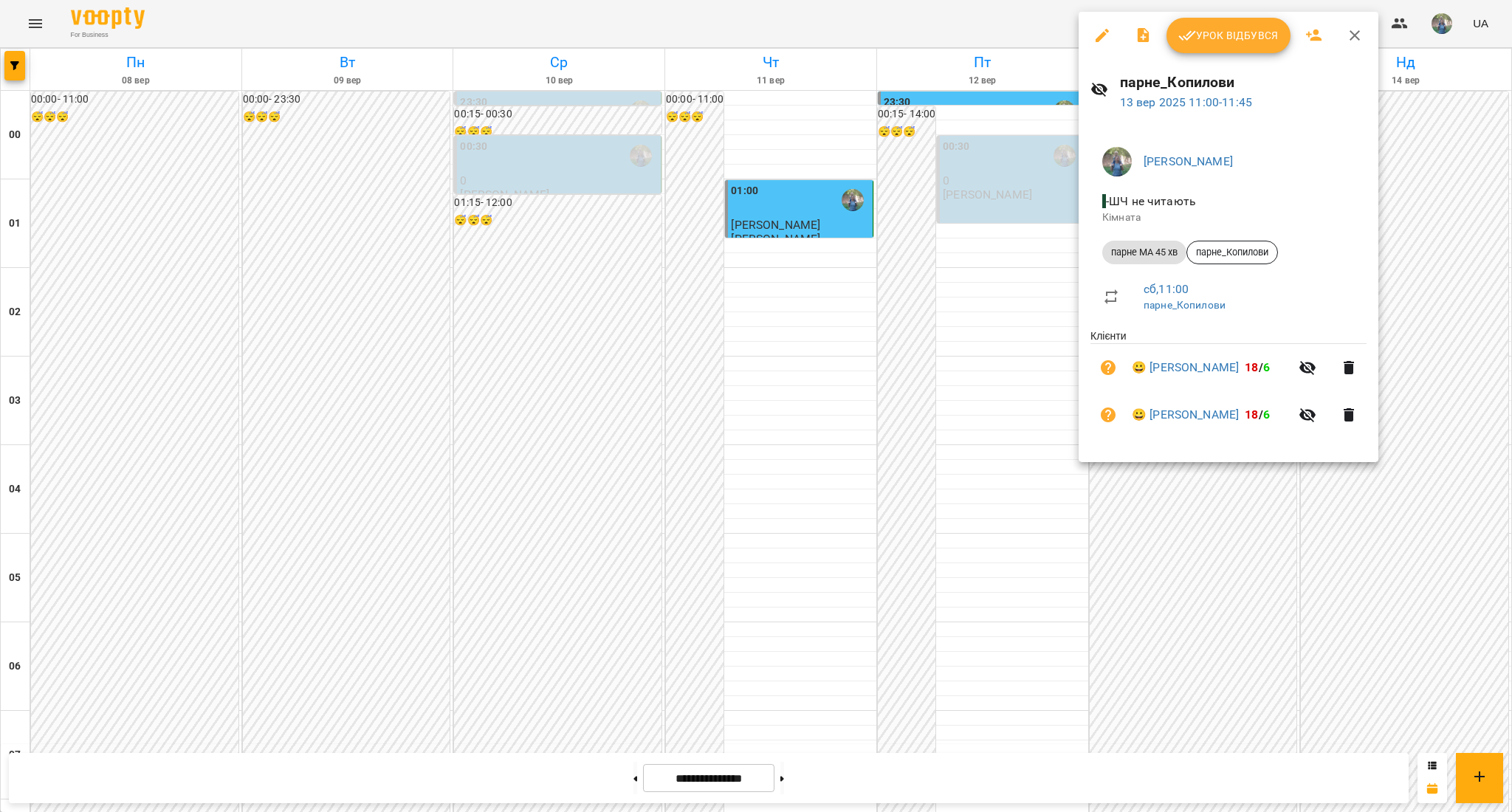
copy link "[PERSON_NAME]"
